Goal: Task Accomplishment & Management: Manage account settings

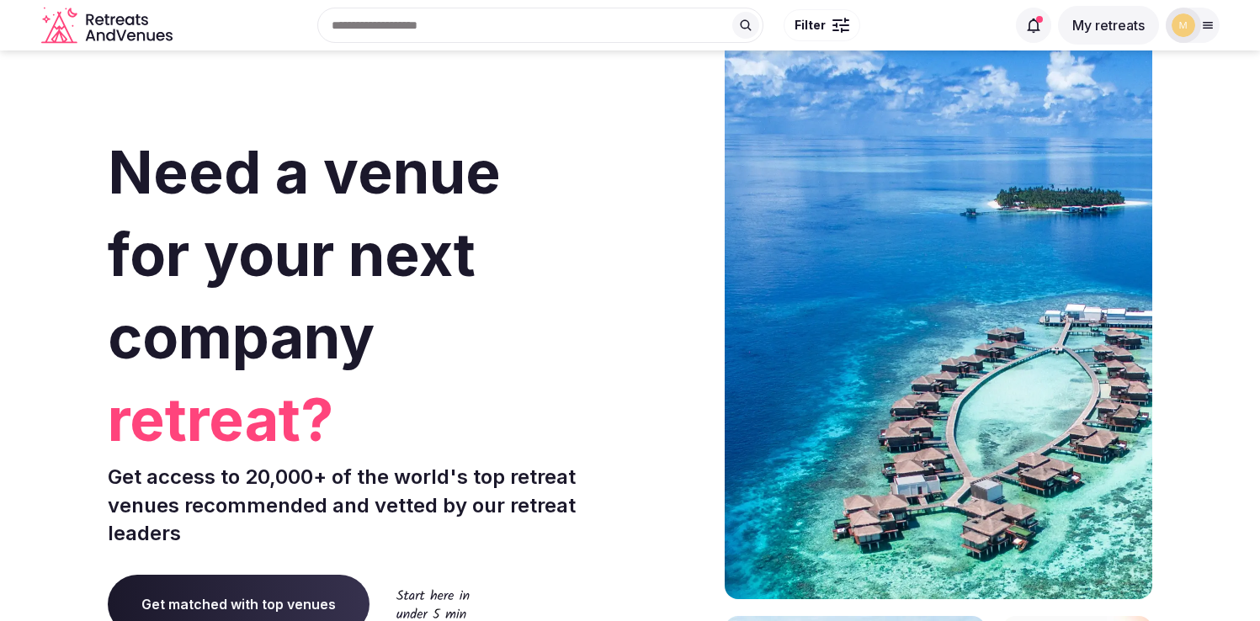
click at [1122, 21] on button "My retreats" at bounding box center [1108, 25] width 101 height 39
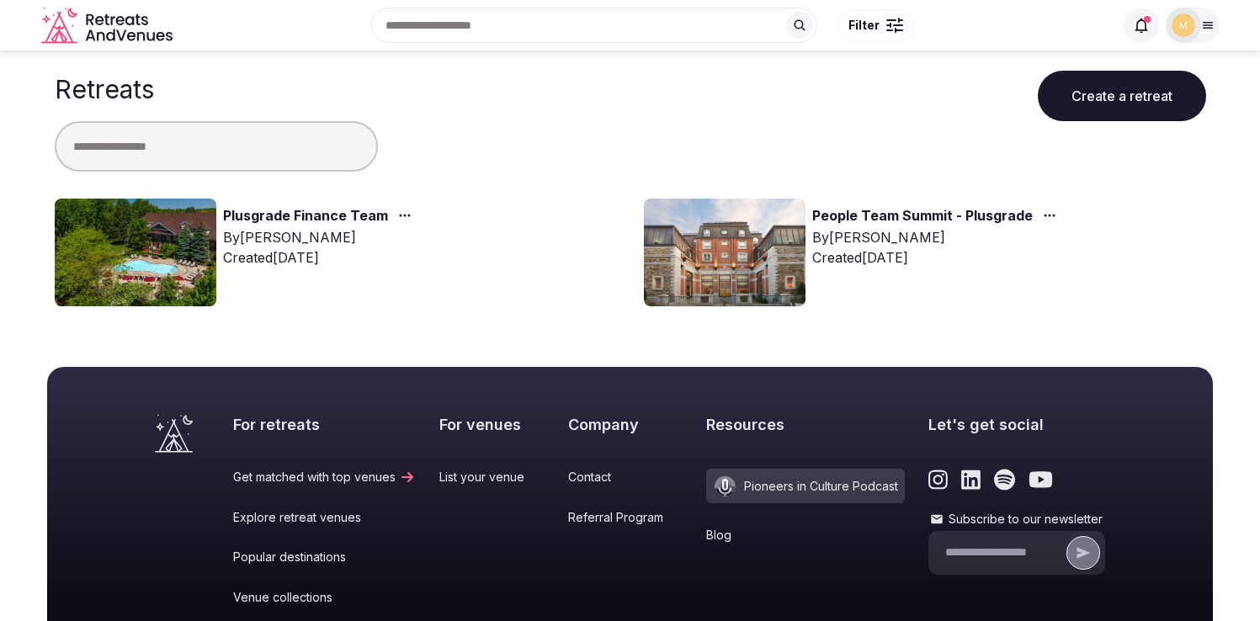
click at [340, 215] on link "Plusgrade Finance Team" at bounding box center [305, 216] width 165 height 22
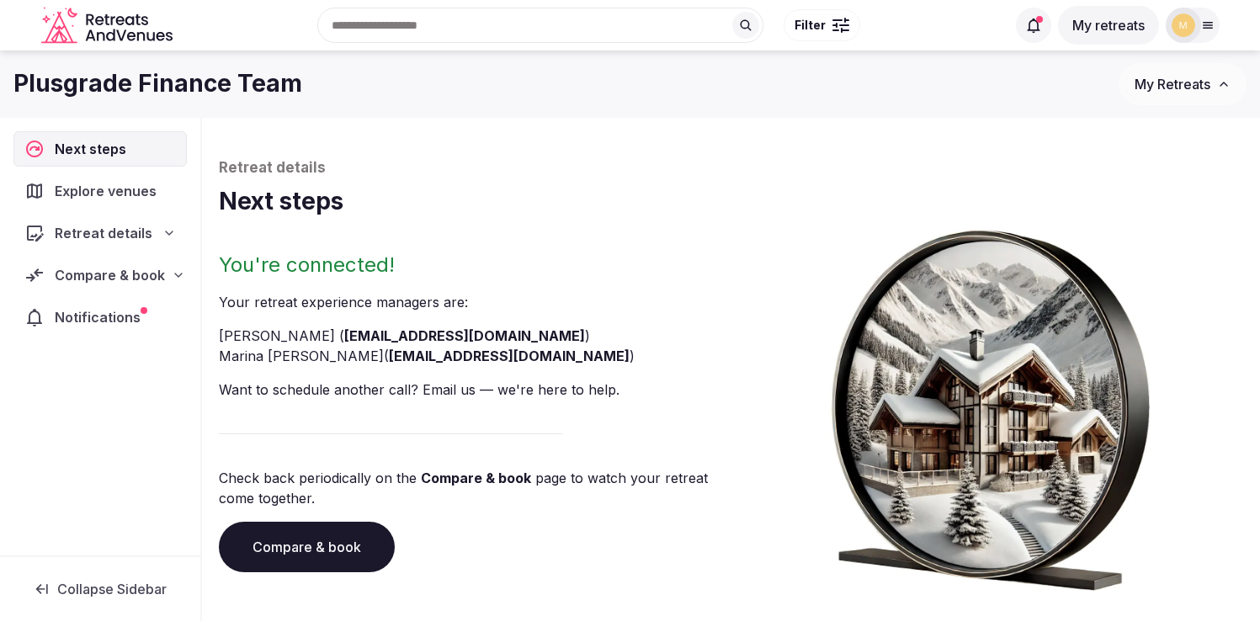
click at [99, 273] on span "Compare & book" at bounding box center [110, 275] width 110 height 20
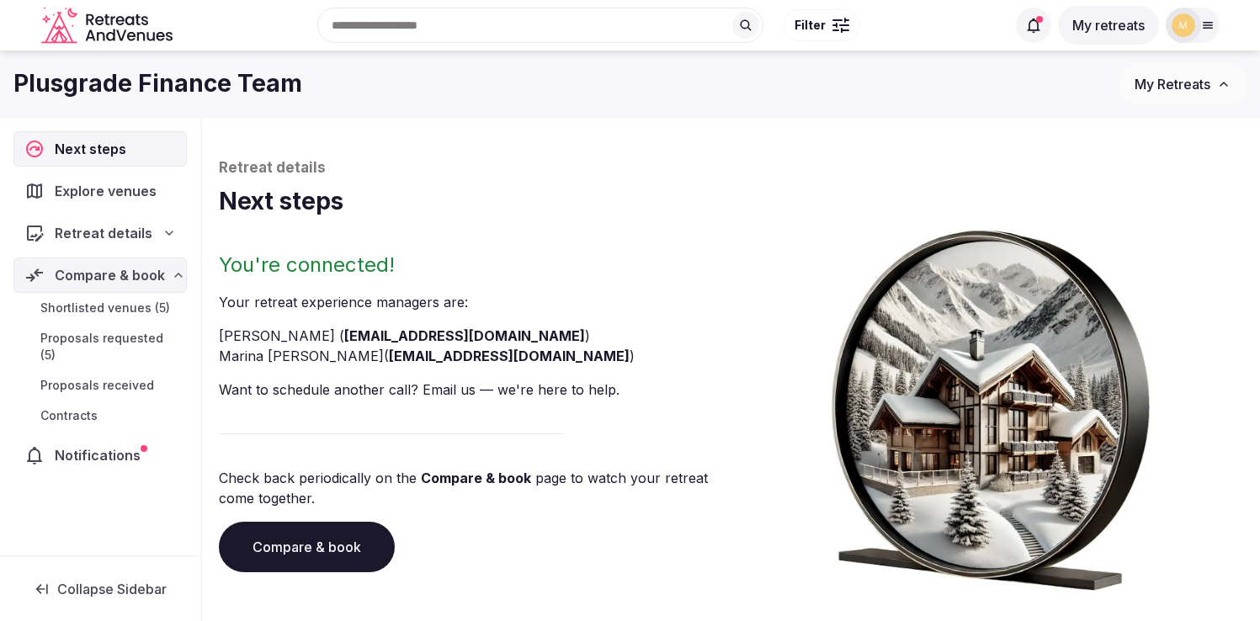
click at [92, 303] on span "Shortlisted venues (5)" at bounding box center [105, 308] width 130 height 17
